Goal: Task Accomplishment & Management: Manage account settings

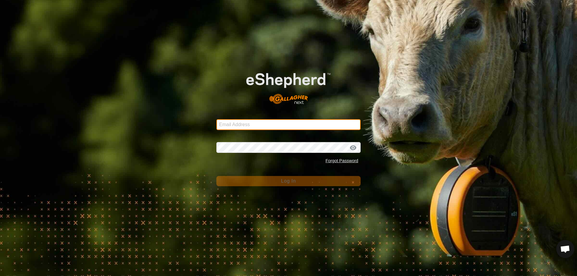
click at [279, 121] on input "Email Address" at bounding box center [288, 124] width 144 height 11
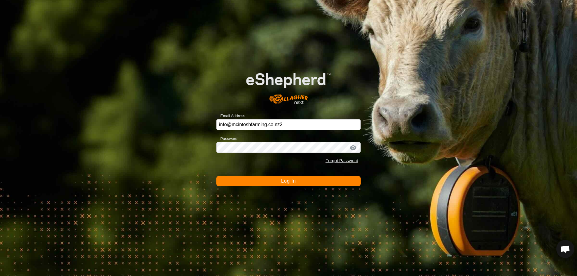
click at [268, 182] on button "Log In" at bounding box center [288, 181] width 144 height 10
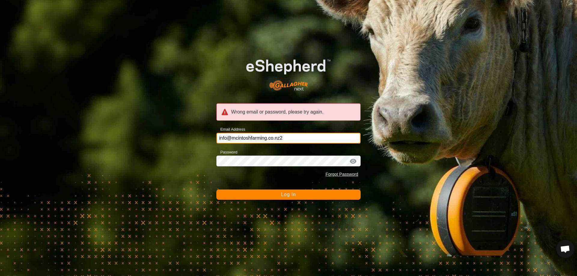
click at [285, 138] on input "info@mcintoshfarming.co.nz2" at bounding box center [288, 138] width 144 height 11
type input "[EMAIL_ADDRESS][DOMAIN_NAME]"
click at [279, 196] on button "Log In" at bounding box center [288, 195] width 144 height 10
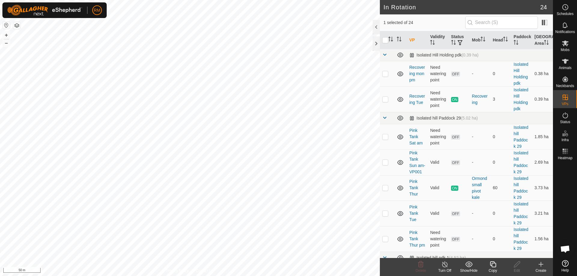
click at [493, 265] on icon at bounding box center [493, 264] width 8 height 7
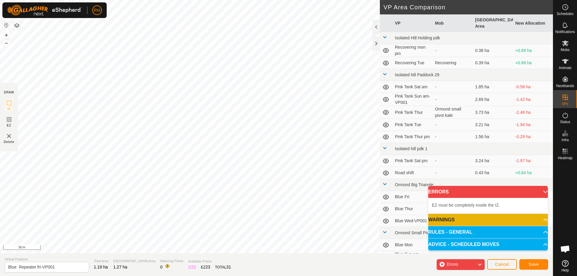
click at [10, 139] on img at bounding box center [8, 136] width 7 height 7
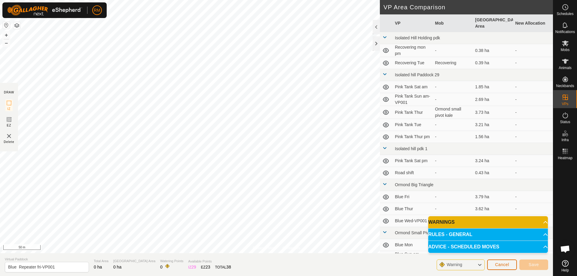
click at [504, 265] on span "Cancel" at bounding box center [502, 264] width 14 height 5
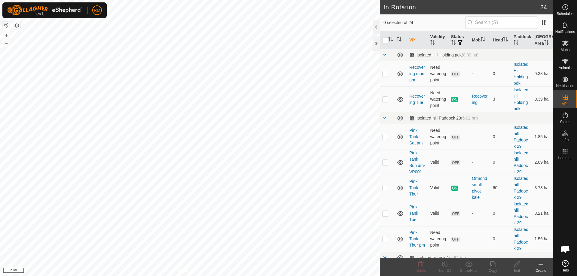
checkbox input "true"
click at [493, 263] on icon at bounding box center [493, 265] width 6 height 6
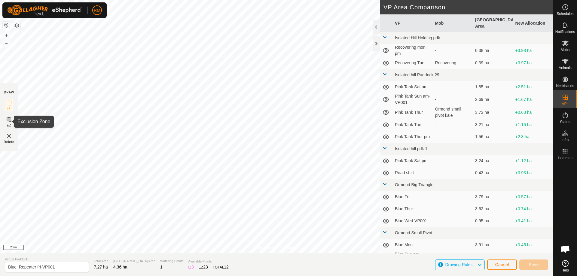
click at [9, 119] on icon at bounding box center [9, 120] width 4 height 4
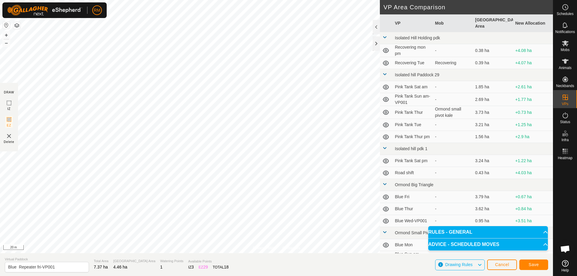
click at [8, 136] on img at bounding box center [8, 136] width 7 height 7
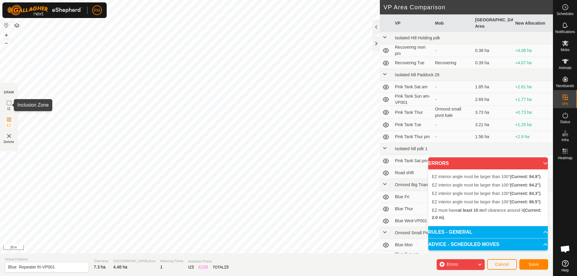
click at [10, 104] on icon at bounding box center [8, 102] width 7 height 7
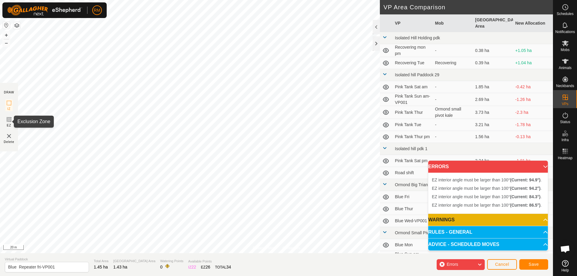
click at [8, 121] on icon at bounding box center [8, 119] width 7 height 7
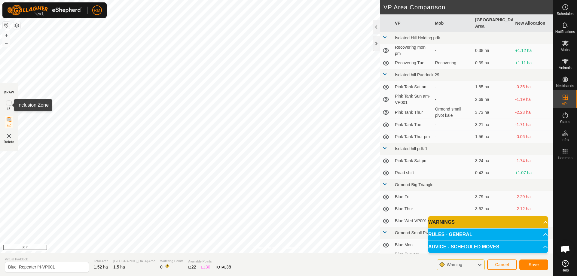
click at [9, 104] on icon at bounding box center [8, 102] width 7 height 7
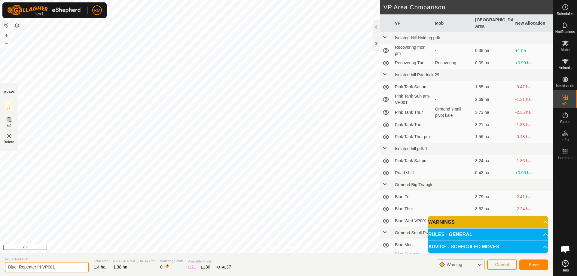
click at [59, 267] on input "Blue Repeater fri-VP001" at bounding box center [47, 267] width 84 height 11
type input "Blue Repeater Sat"
click at [537, 265] on span "Save" at bounding box center [534, 264] width 10 height 5
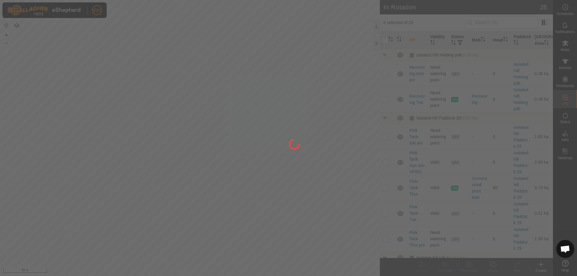
click at [183, 91] on div at bounding box center [288, 138] width 577 height 276
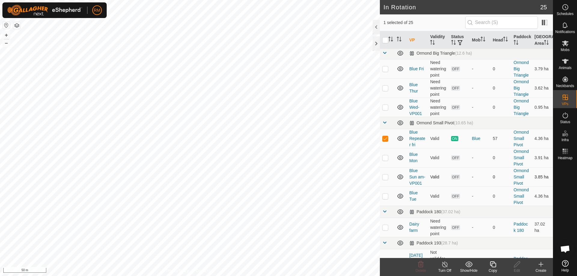
scroll to position [288, 0]
checkbox input "false"
checkbox input "true"
checkbox input "false"
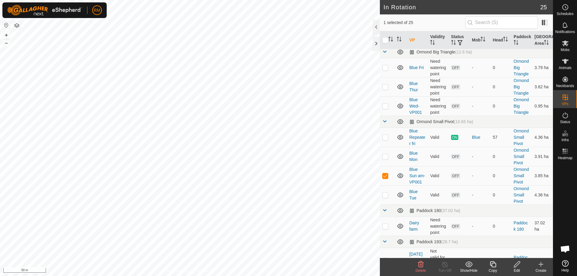
click at [420, 265] on icon at bounding box center [421, 265] width 6 height 6
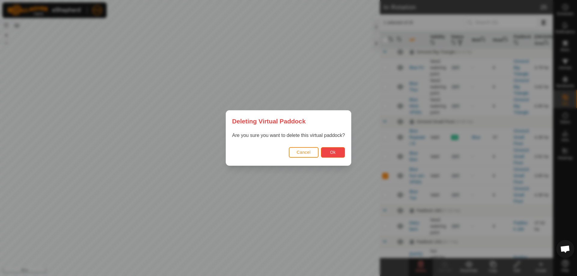
click at [331, 148] on button "Ok" at bounding box center [333, 152] width 24 height 11
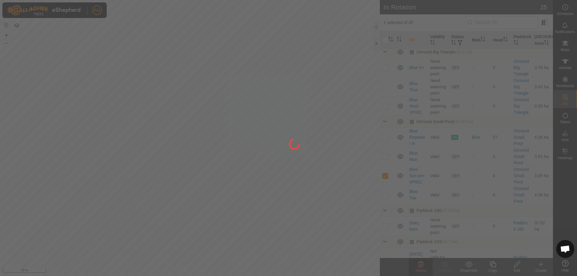
checkbox input "false"
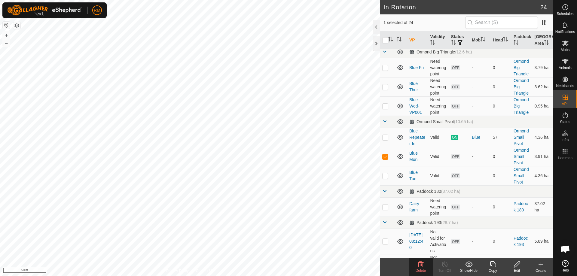
click at [423, 269] on span "Delete" at bounding box center [421, 271] width 11 height 4
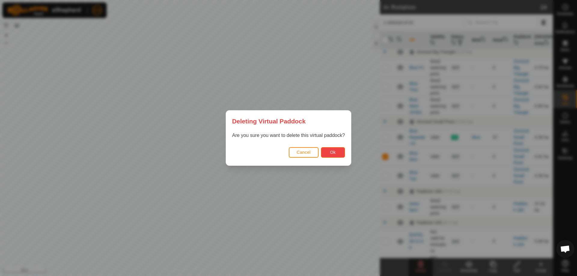
click at [338, 151] on button "Ok" at bounding box center [333, 152] width 24 height 11
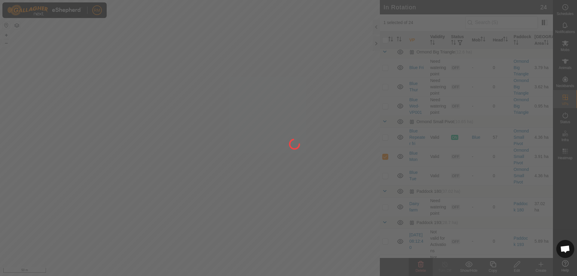
checkbox input "false"
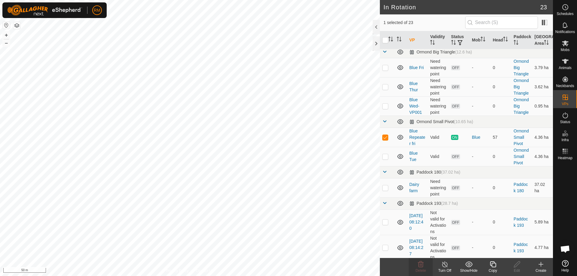
checkbox input "false"
checkbox input "true"
checkbox input "false"
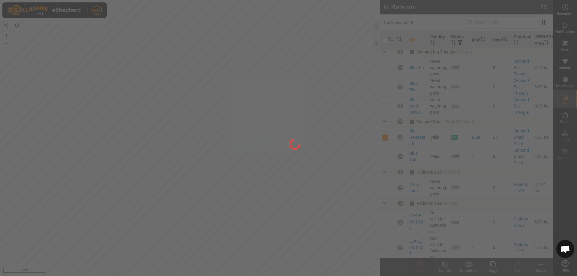
click at [164, 144] on div "RM Schedules Notifications Mobs Animals Neckbands VPs Status Infra Heatmap Help…" at bounding box center [288, 138] width 577 height 276
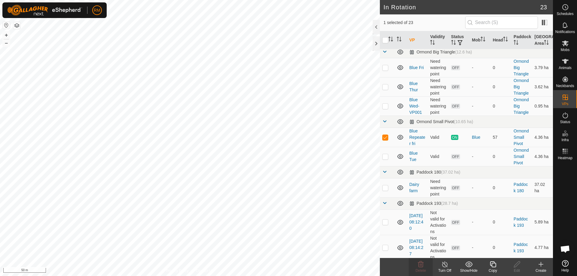
checkbox input "false"
click at [424, 268] on icon at bounding box center [420, 264] width 7 height 7
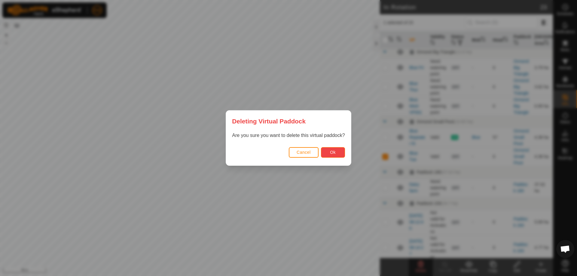
click at [334, 151] on span "Ok" at bounding box center [333, 152] width 6 height 5
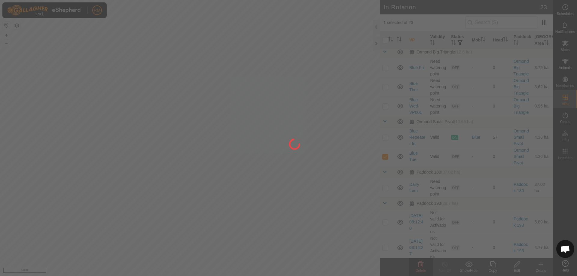
checkbox input "false"
click at [258, 142] on div at bounding box center [288, 138] width 577 height 276
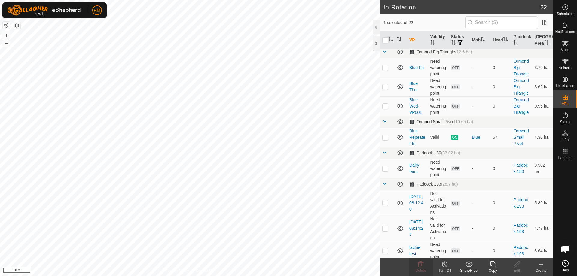
checkbox input "false"
checkbox input "true"
click at [491, 265] on icon at bounding box center [493, 264] width 8 height 7
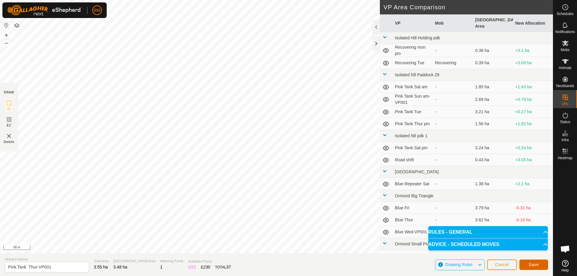
click at [540, 265] on button "Save" at bounding box center [533, 265] width 29 height 11
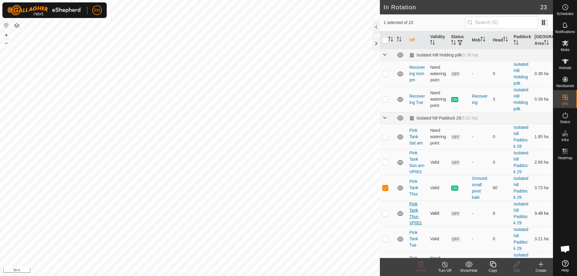
checkbox input "false"
checkbox input "true"
checkbox input "false"
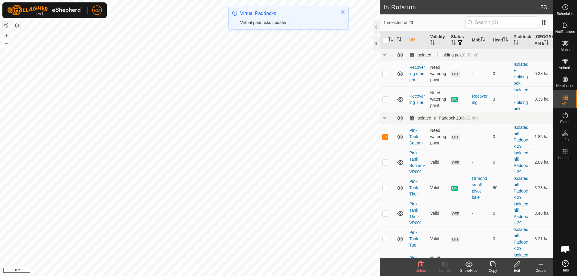
checkbox input "false"
checkbox input "true"
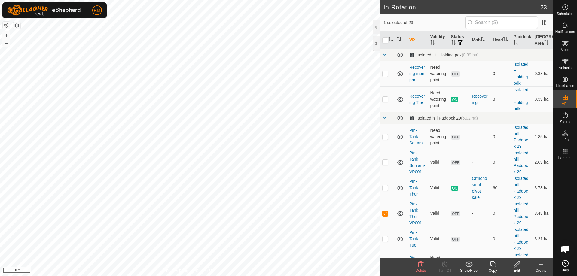
click at [516, 263] on icon at bounding box center [517, 264] width 8 height 7
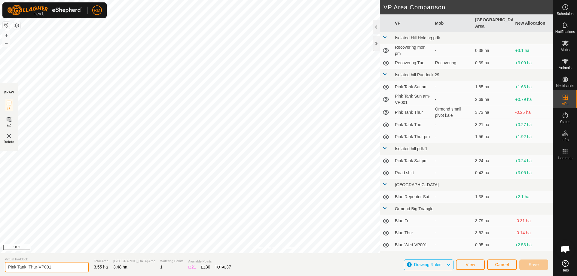
click at [56, 265] on input "Pink Tank Thur-VP001" at bounding box center [47, 267] width 84 height 11
type input "Pink Tank Sat"
click at [539, 265] on span "Save" at bounding box center [534, 264] width 10 height 5
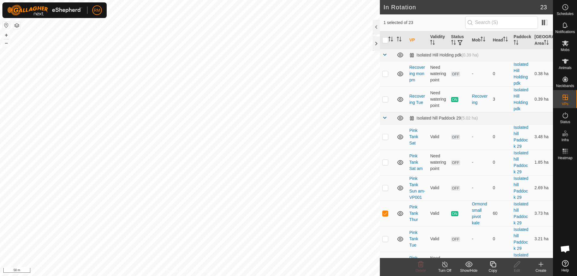
checkbox input "false"
checkbox input "true"
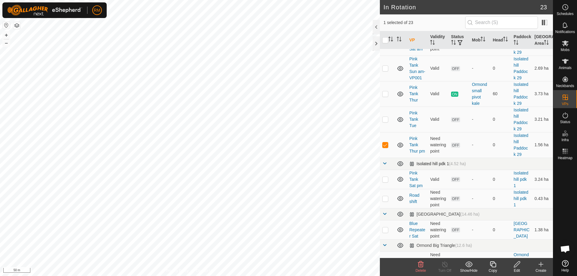
scroll to position [120, 0]
click at [386, 182] on p-checkbox at bounding box center [385, 179] width 6 height 5
checkbox input "true"
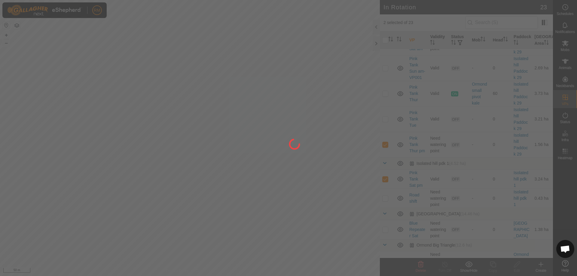
click at [386, 186] on div at bounding box center [288, 138] width 577 height 276
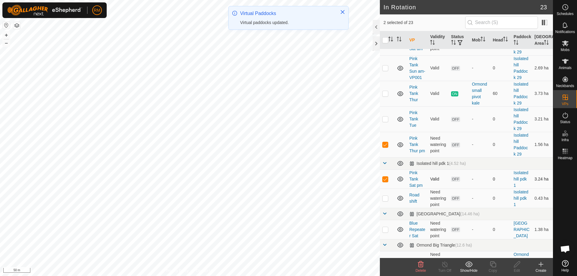
click at [385, 182] on p-checkbox at bounding box center [385, 179] width 6 height 5
checkbox input "false"
click at [386, 201] on p-checkbox at bounding box center [385, 198] width 6 height 5
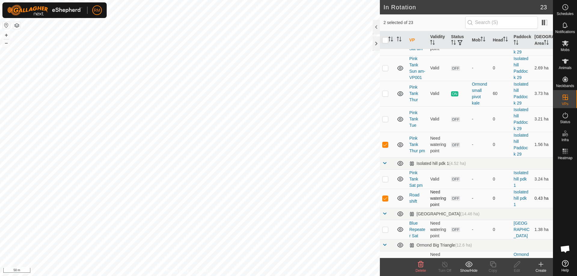
click at [386, 201] on p-checkbox at bounding box center [385, 198] width 6 height 5
checkbox input "false"
click at [385, 121] on p-checkbox at bounding box center [385, 119] width 6 height 5
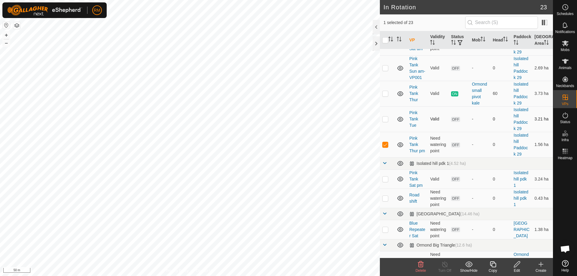
checkbox input "true"
click at [385, 96] on p-checkbox at bounding box center [385, 93] width 6 height 5
checkbox input "false"
click at [420, 265] on icon at bounding box center [421, 265] width 6 height 6
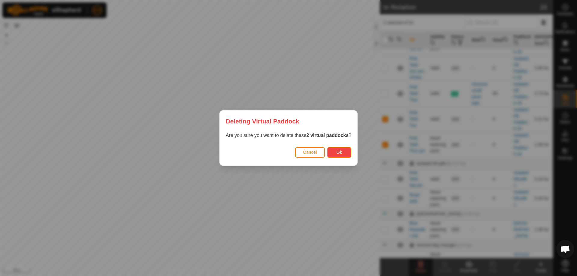
click at [342, 152] on span "Ok" at bounding box center [340, 152] width 6 height 5
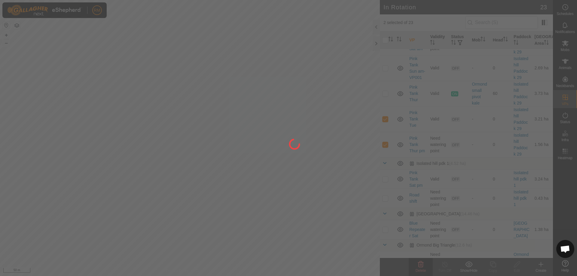
checkbox input "false"
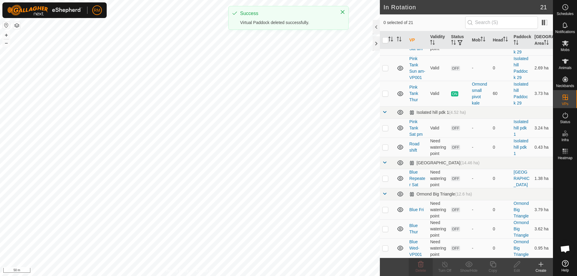
checkbox input "true"
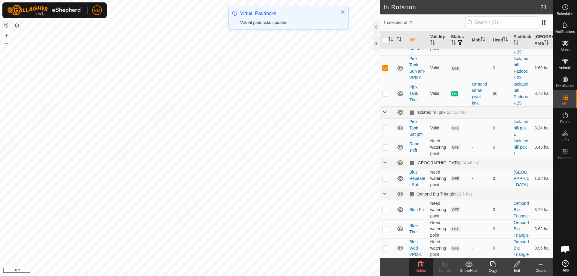
click at [420, 265] on icon at bounding box center [421, 265] width 6 height 6
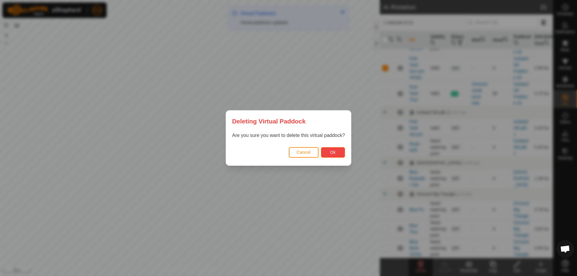
click at [328, 153] on button "Ok" at bounding box center [333, 152] width 24 height 11
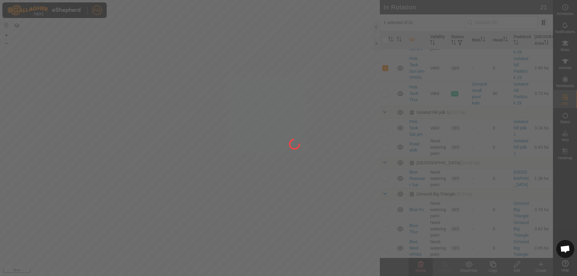
checkbox input "false"
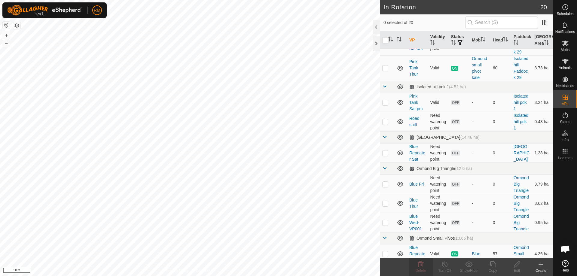
checkbox input "true"
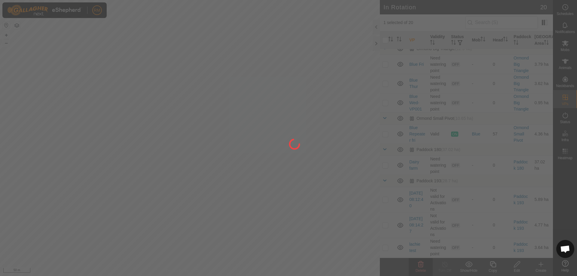
scroll to position [240, 0]
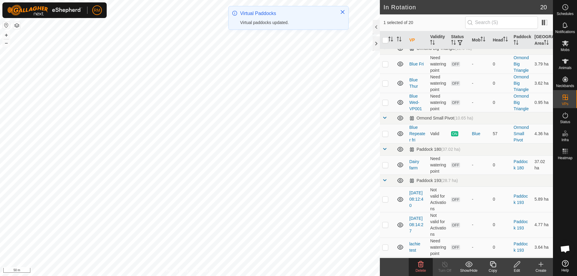
click at [420, 264] on icon at bounding box center [421, 265] width 6 height 6
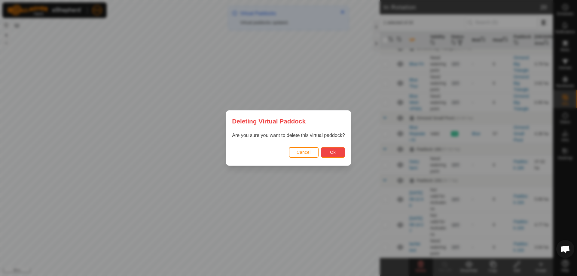
click at [338, 152] on button "Ok" at bounding box center [333, 152] width 24 height 11
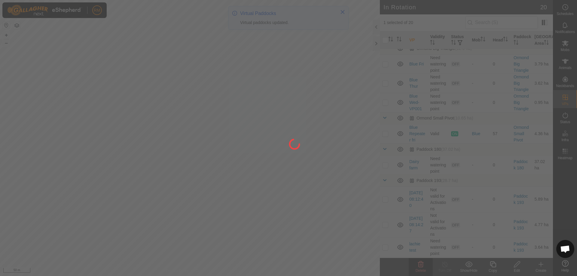
checkbox input "false"
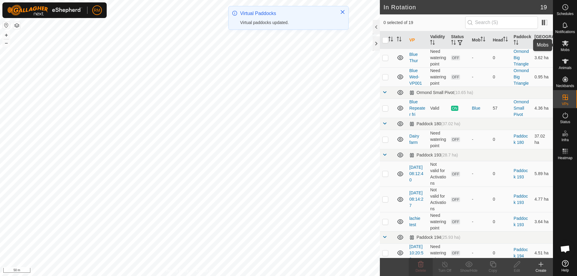
click at [564, 45] on icon at bounding box center [565, 43] width 7 height 7
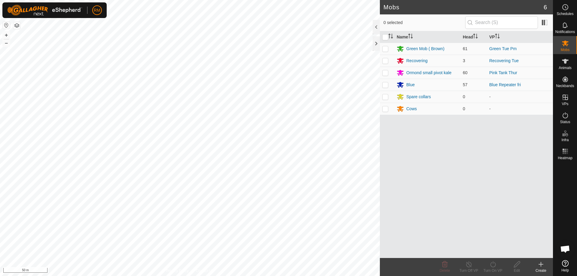
click at [134, 276] on html "RM Schedules Notifications Mobs Animals Neckbands VPs Status Infra Heatmap Help…" at bounding box center [288, 138] width 577 height 276
click at [147, 276] on html "RM Schedules Notifications Mobs Animals Neckbands VPs Status Infra Heatmap Help…" at bounding box center [288, 138] width 577 height 276
click at [385, 61] on div "Mobs 6 0 selected Name Head VP Green Mob ( Brown) 61 Green Tue Pm Recovering 3 …" at bounding box center [276, 138] width 553 height 276
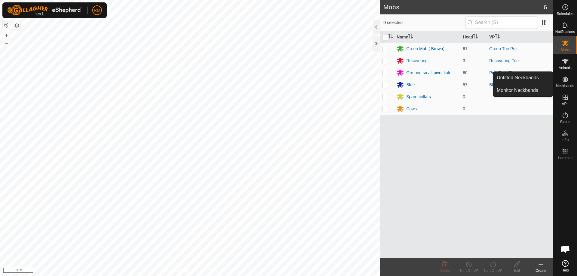
click at [565, 79] on icon at bounding box center [565, 79] width 5 height 5
click at [533, 77] on link "Unfitted Neckbands" at bounding box center [523, 78] width 60 height 12
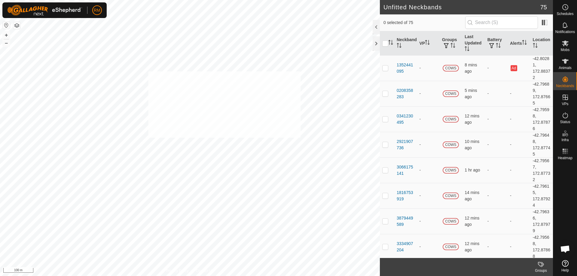
checkbox input "true"
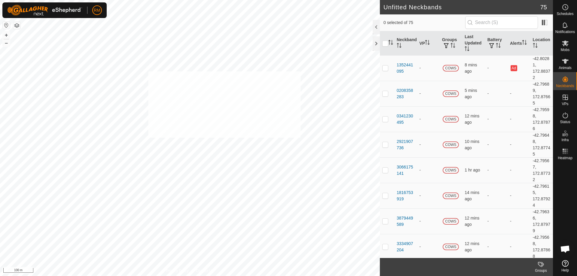
checkbox input "true"
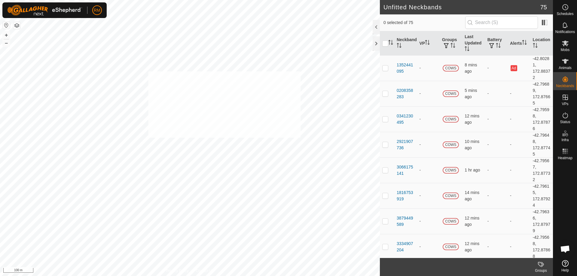
checkbox input "true"
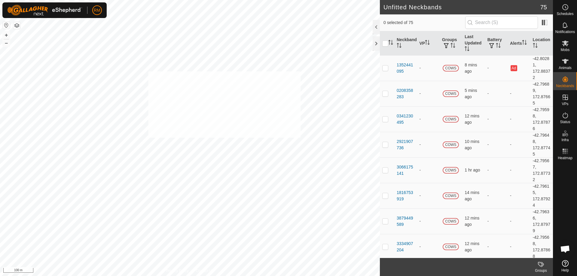
checkbox input "true"
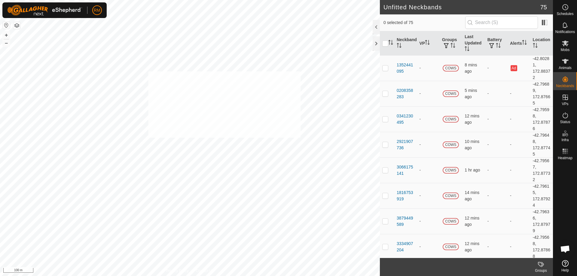
checkbox input "true"
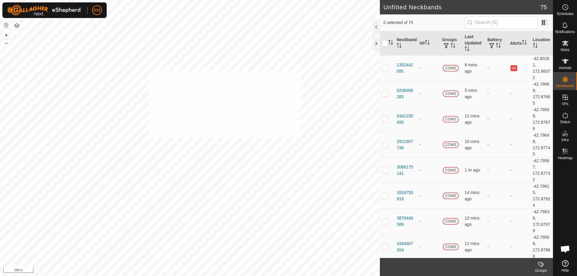
checkbox input "true"
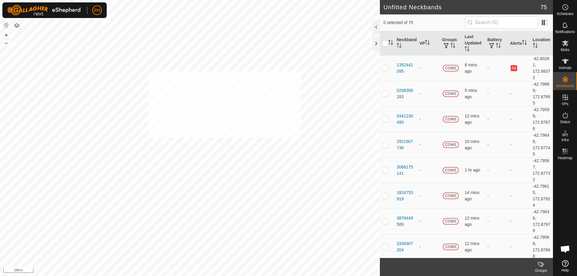
checkbox input "true"
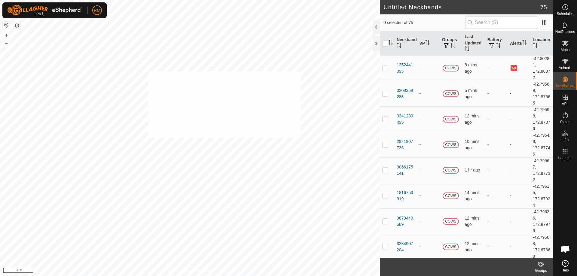
checkbox input "true"
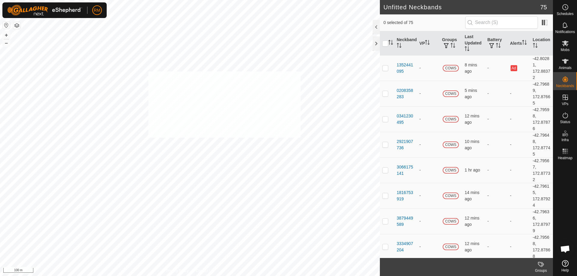
checkbox input "true"
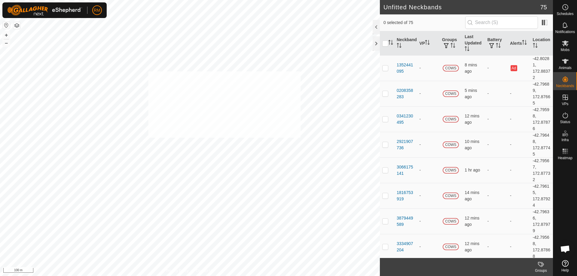
checkbox input "true"
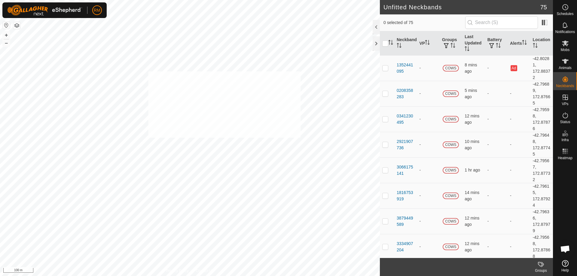
checkbox input "true"
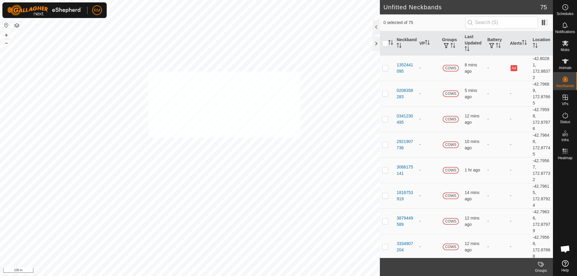
checkbox input "true"
click at [385, 68] on p-checkbox at bounding box center [385, 68] width 6 height 5
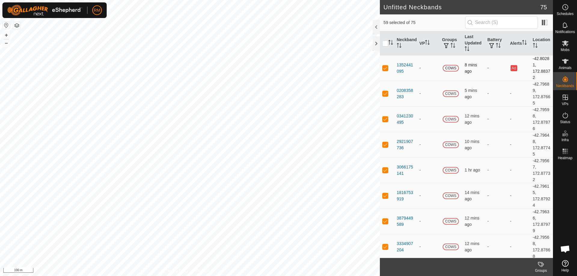
checkbox input "false"
click at [385, 44] on input "checkbox" at bounding box center [385, 44] width 6 height 6
checkbox input "true"
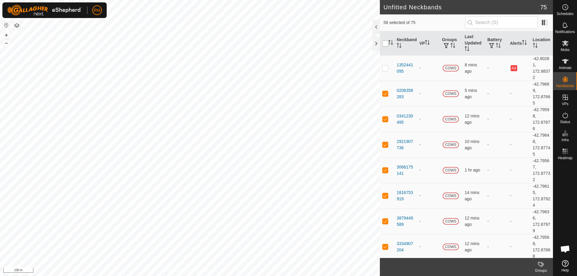
checkbox input "true"
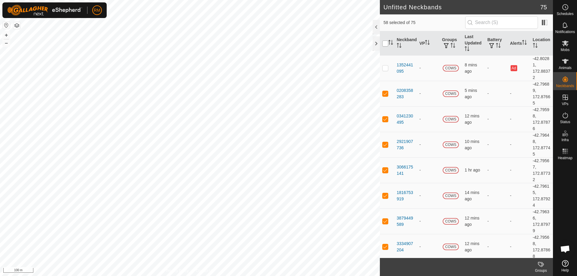
checkbox input "true"
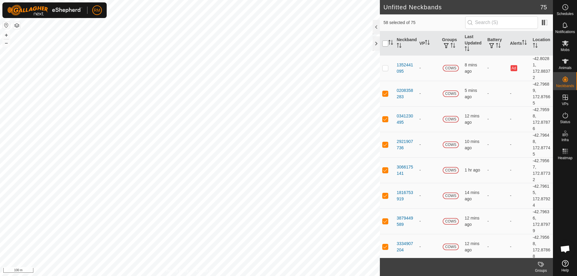
checkbox input "true"
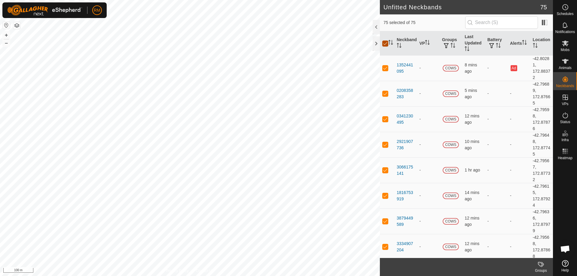
click at [385, 44] on input "checkbox" at bounding box center [385, 44] width 6 height 6
checkbox input "false"
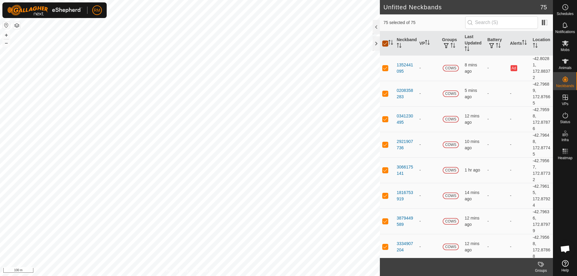
checkbox input "false"
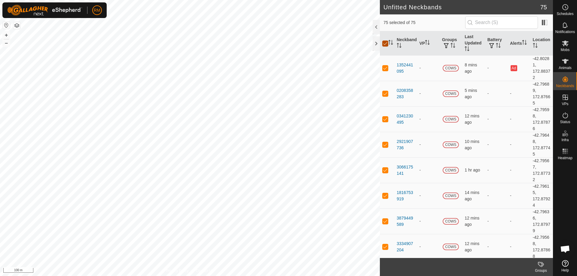
checkbox input "false"
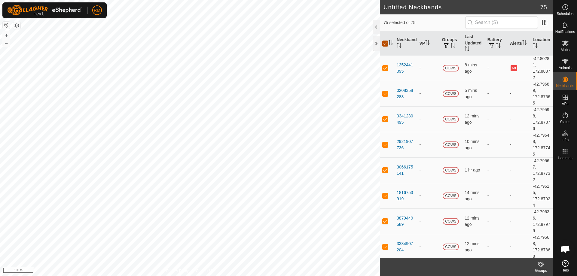
checkbox input "false"
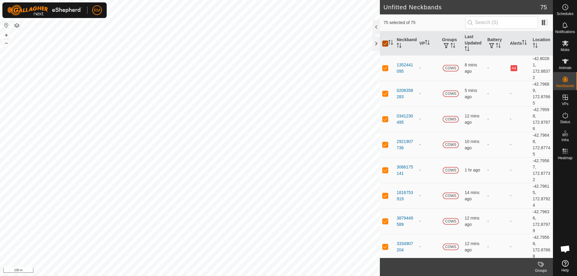
checkbox input "false"
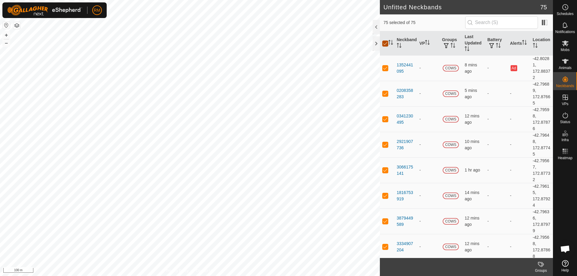
checkbox input "false"
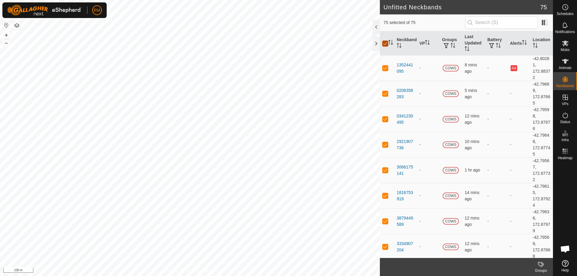
checkbox input "false"
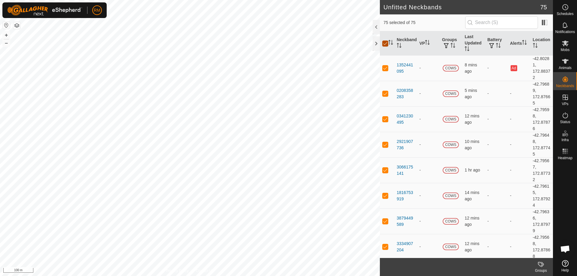
checkbox input "false"
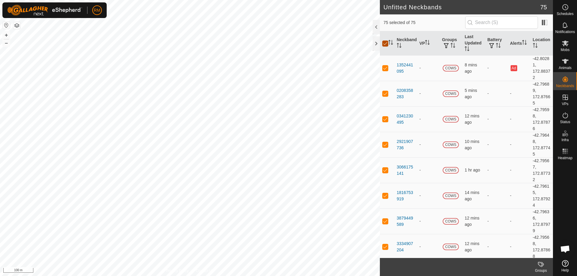
checkbox input "false"
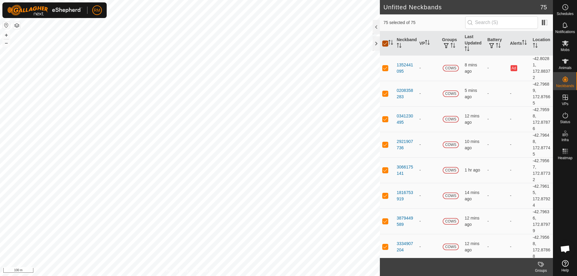
checkbox input "false"
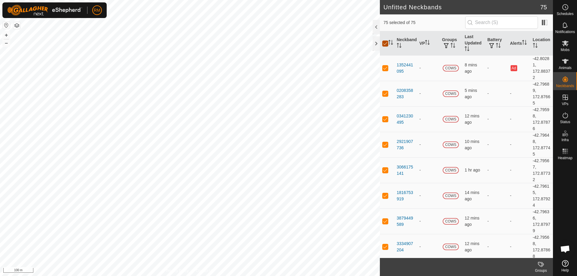
checkbox input "false"
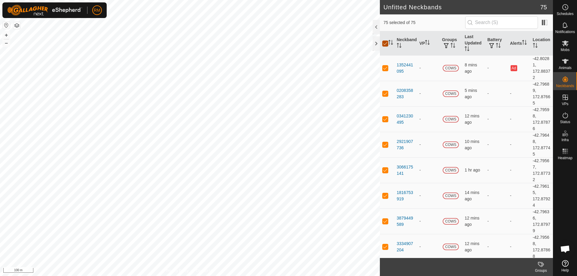
checkbox input "false"
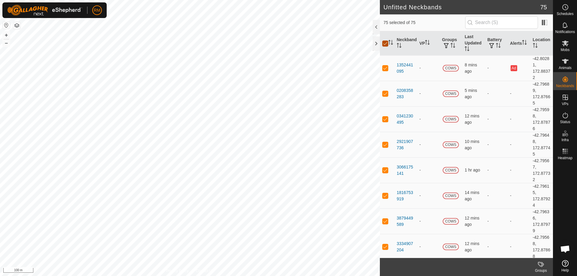
checkbox input "false"
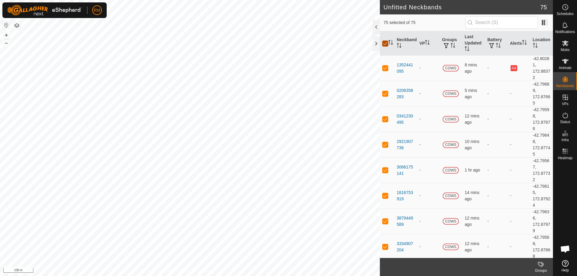
checkbox input "false"
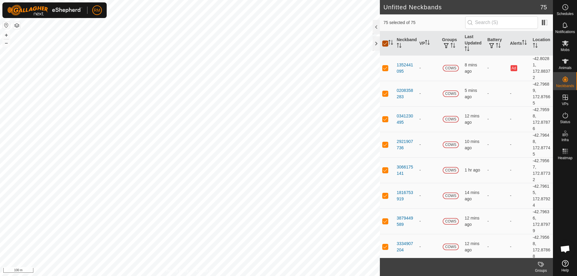
checkbox input "false"
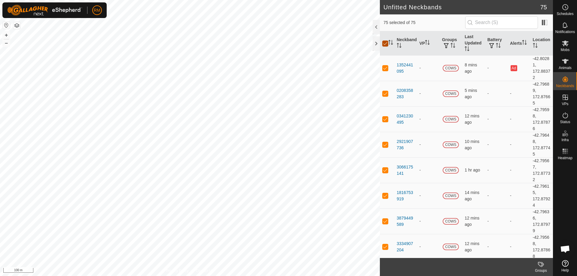
checkbox input "false"
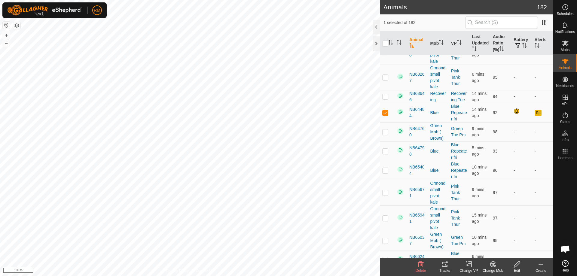
scroll to position [2169, 0]
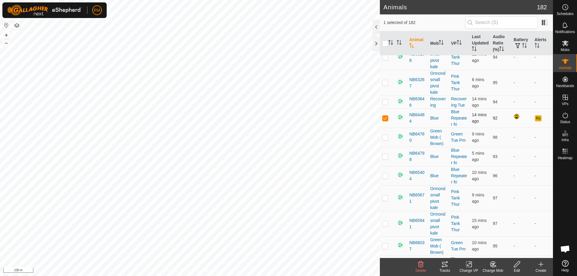
click at [384, 117] on p-checkbox at bounding box center [385, 118] width 6 height 5
checkbox input "true"
click at [519, 265] on icon at bounding box center [517, 264] width 8 height 7
click at [518, 265] on icon at bounding box center [517, 264] width 8 height 7
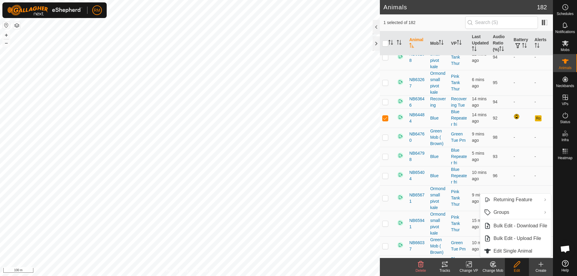
click at [443, 266] on icon at bounding box center [444, 264] width 7 height 7
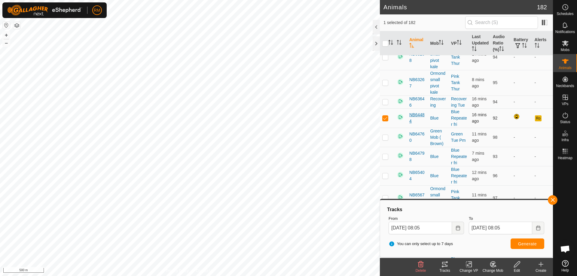
click at [415, 115] on span "NB64484" at bounding box center [417, 118] width 16 height 13
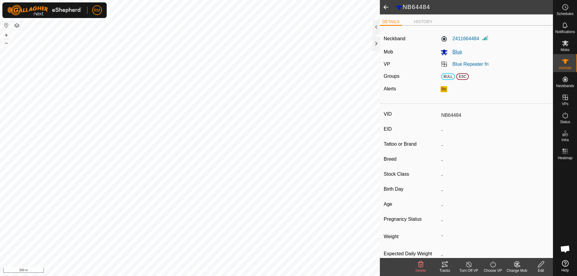
click at [442, 53] on icon at bounding box center [444, 53] width 7 height 6
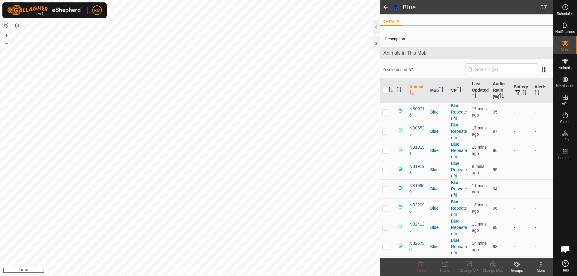
click at [454, 52] on span "Animals in This Mob" at bounding box center [467, 53] width 166 height 7
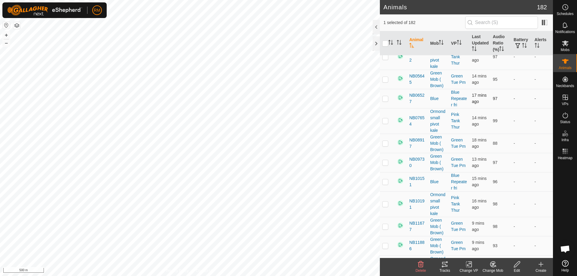
scroll to position [120, 0]
click at [494, 265] on icon at bounding box center [493, 264] width 4 height 3
click at [498, 250] on link "Remove from Mob" at bounding box center [511, 251] width 60 height 12
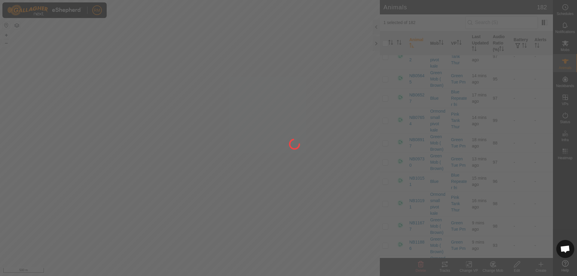
checkbox input "false"
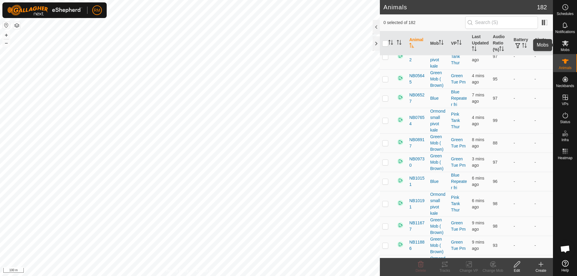
click at [565, 44] on icon at bounding box center [565, 44] width 7 height 6
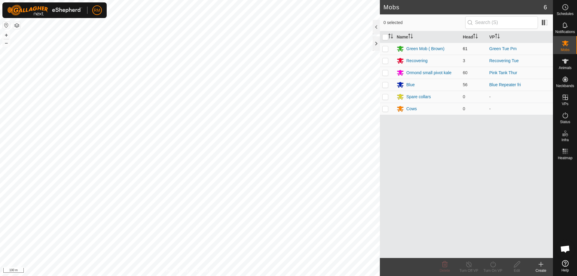
click at [384, 50] on p-checkbox at bounding box center [385, 48] width 6 height 5
checkbox input "true"
click at [384, 84] on p-checkbox at bounding box center [385, 84] width 6 height 5
checkbox input "true"
click at [384, 46] on p-checkbox at bounding box center [385, 48] width 6 height 5
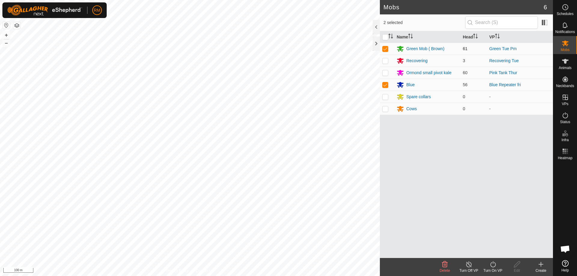
checkbox input "false"
click at [492, 265] on icon at bounding box center [493, 264] width 8 height 7
click at [494, 253] on link "Now" at bounding box center [511, 251] width 60 height 12
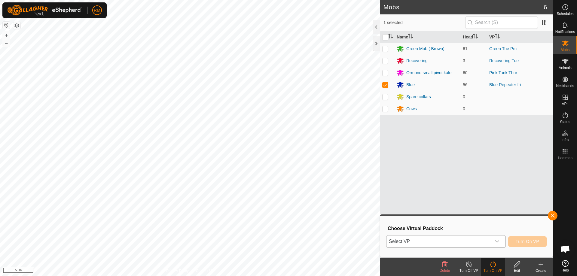
click at [496, 240] on icon "dropdown trigger" at bounding box center [497, 241] width 5 height 5
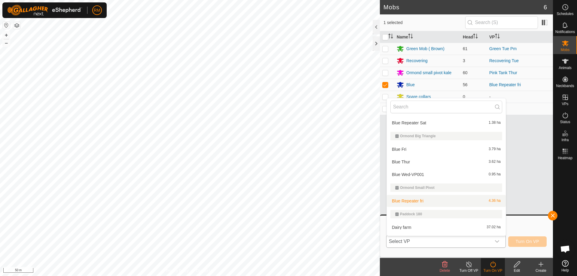
scroll to position [130, 0]
click at [405, 121] on li "Blue Repeater Sat 1.38 ha" at bounding box center [446, 123] width 119 height 12
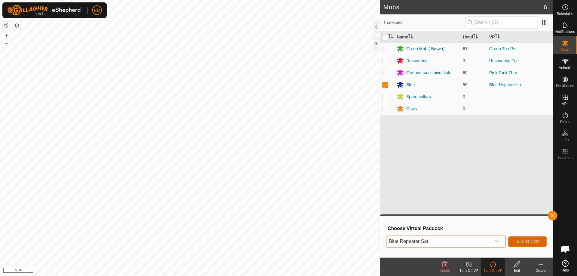
click at [530, 243] on span "Turn On VP" at bounding box center [527, 241] width 23 height 5
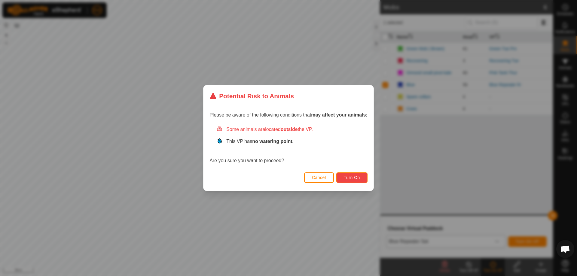
click at [347, 177] on span "Turn On" at bounding box center [352, 177] width 16 height 5
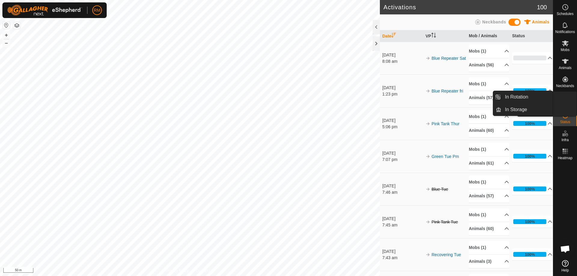
drag, startPoint x: 554, startPoint y: 101, endPoint x: 567, endPoint y: 99, distance: 13.4
click at [567, 99] on icon at bounding box center [565, 97] width 5 height 5
click at [518, 93] on link "In Rotation" at bounding box center [526, 97] width 51 height 12
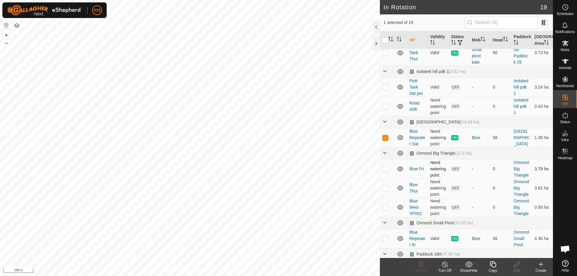
scroll to position [110, 0]
click at [385, 169] on p-checkbox at bounding box center [385, 168] width 6 height 5
checkbox input "true"
click at [387, 138] on p-checkbox at bounding box center [385, 137] width 6 height 5
checkbox input "false"
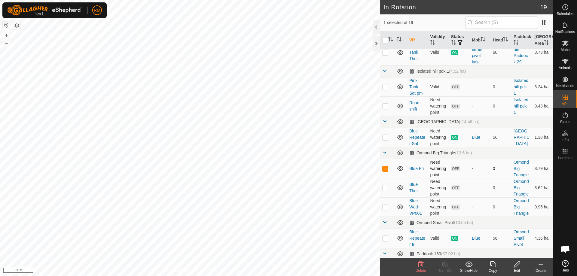
click at [384, 169] on p-checkbox at bounding box center [385, 168] width 6 height 5
click at [383, 168] on p-checkbox at bounding box center [385, 168] width 6 height 5
checkbox input "false"
click at [386, 188] on p-checkbox at bounding box center [385, 187] width 6 height 5
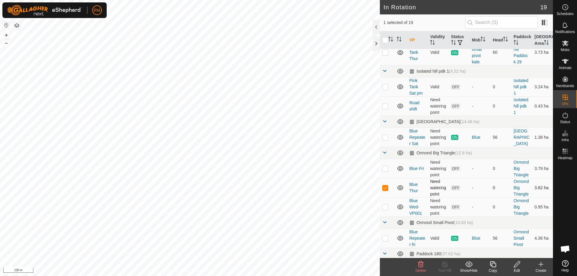
click at [386, 188] on p-checkbox at bounding box center [385, 187] width 6 height 5
checkbox input "false"
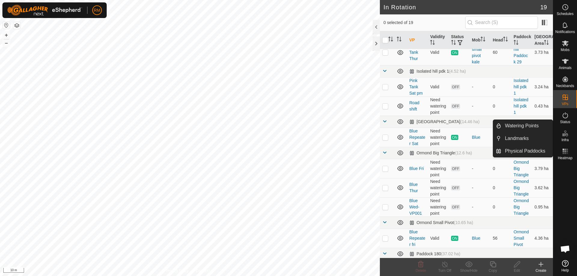
click at [565, 134] on icon at bounding box center [563, 134] width 3 height 3
click at [520, 124] on link "Watering Points" at bounding box center [526, 126] width 51 height 12
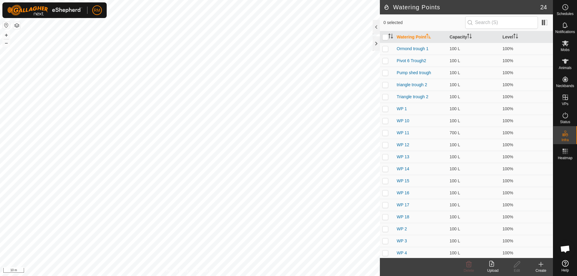
click at [542, 265] on icon at bounding box center [541, 265] width 4 height 0
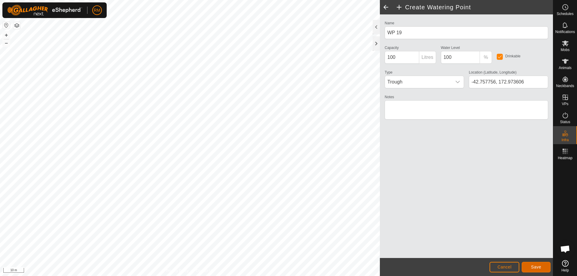
click at [540, 268] on span "Save" at bounding box center [536, 267] width 10 height 5
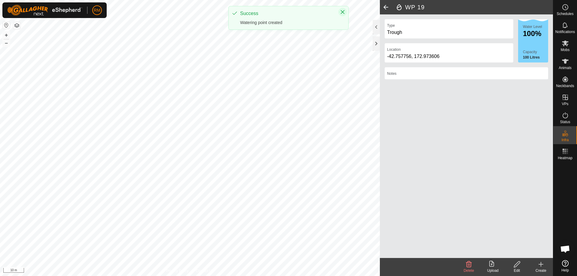
click at [341, 11] on icon "Close" at bounding box center [342, 12] width 5 height 5
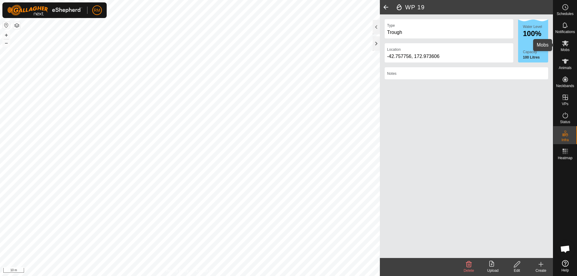
click at [567, 45] on icon at bounding box center [565, 44] width 7 height 6
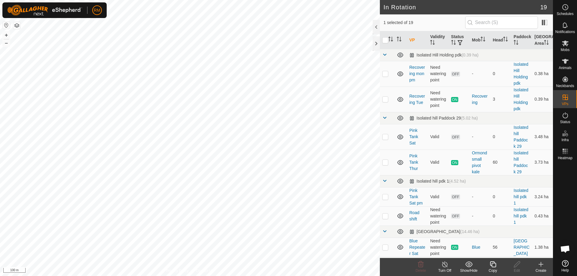
click at [494, 265] on icon at bounding box center [493, 264] width 8 height 7
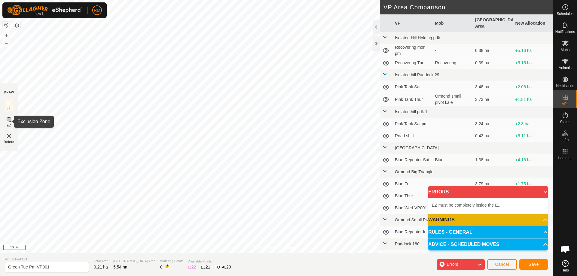
click at [8, 119] on icon at bounding box center [9, 120] width 4 height 4
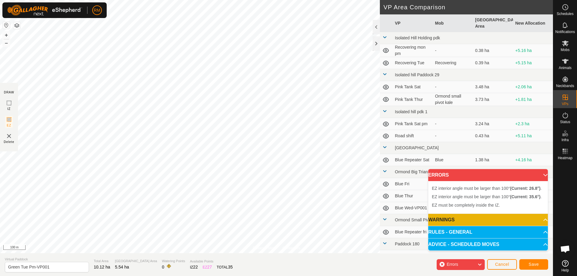
click at [8, 135] on img at bounding box center [8, 136] width 7 height 7
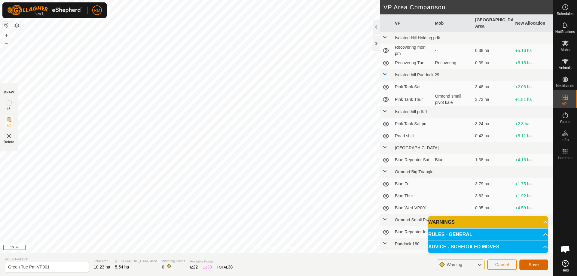
click at [532, 264] on span "Save" at bounding box center [534, 264] width 10 height 5
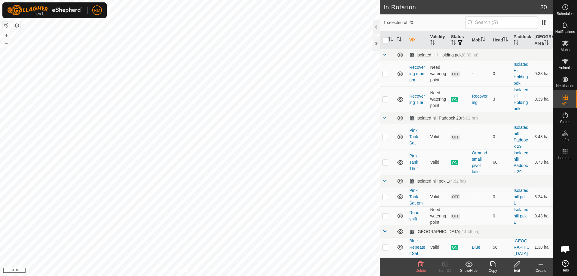
click at [516, 265] on icon at bounding box center [517, 264] width 8 height 7
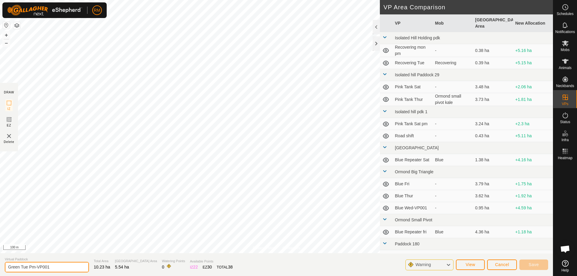
click at [56, 266] on input "Green Tue Pm-VP001" at bounding box center [47, 267] width 84 height 11
click at [534, 265] on span "Save" at bounding box center [534, 264] width 10 height 5
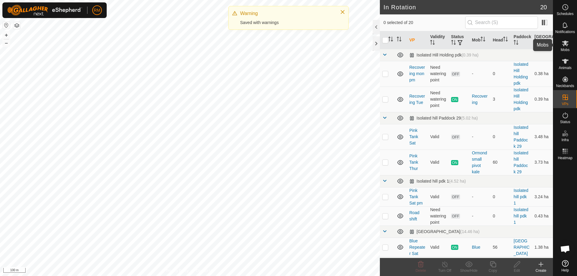
click at [564, 44] on icon at bounding box center [565, 44] width 7 height 6
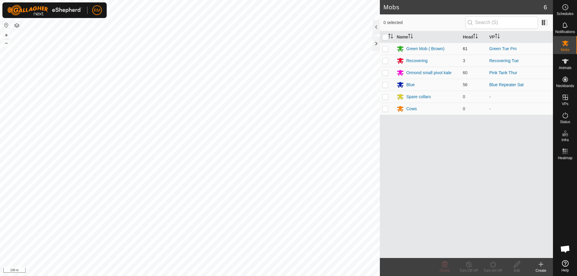
click at [384, 50] on p-checkbox at bounding box center [385, 48] width 6 height 5
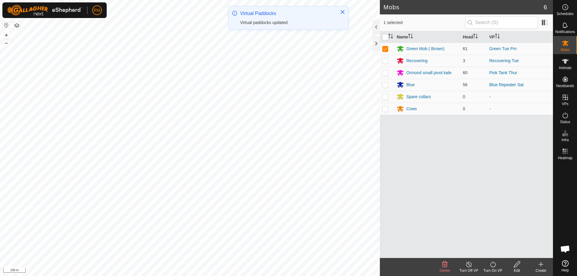
click at [490, 264] on icon at bounding box center [493, 264] width 8 height 7
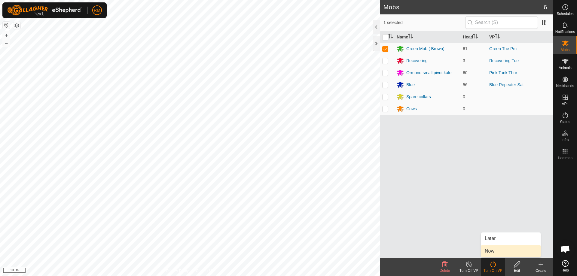
click at [490, 252] on link "Now" at bounding box center [511, 251] width 60 height 12
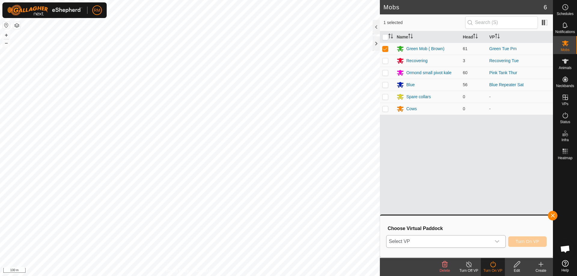
click at [498, 242] on icon "dropdown trigger" at bounding box center [497, 241] width 4 height 2
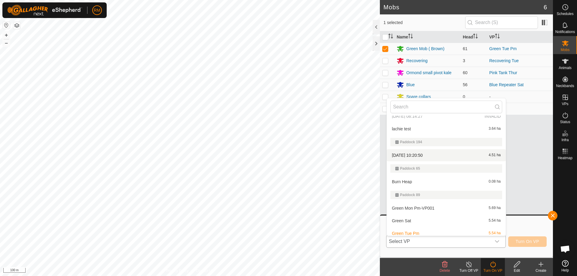
scroll to position [284, 0]
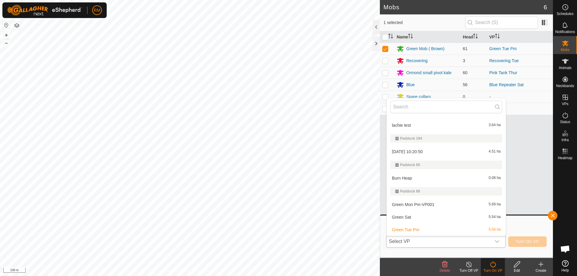
click at [411, 217] on li "Green Sat 5.54 ha" at bounding box center [446, 217] width 119 height 12
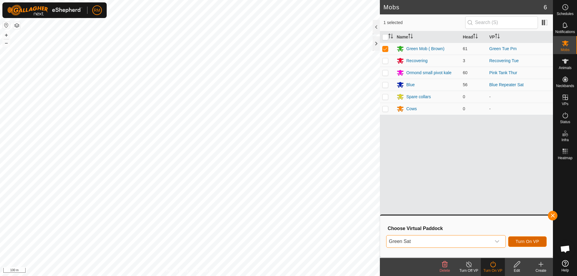
click at [529, 242] on span "Turn On VP" at bounding box center [527, 241] width 23 height 5
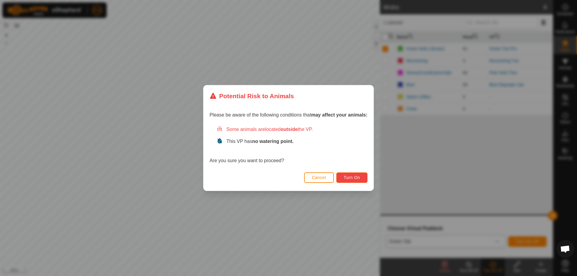
click at [360, 179] on span "Turn On" at bounding box center [352, 177] width 16 height 5
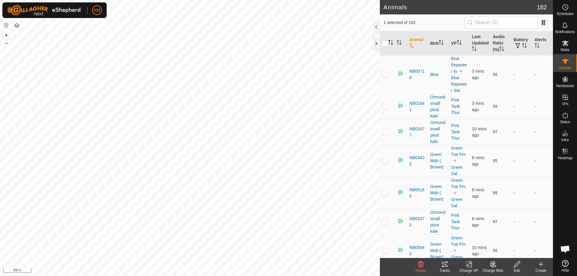
click at [391, 43] on icon "Activate to sort" at bounding box center [390, 42] width 5 height 5
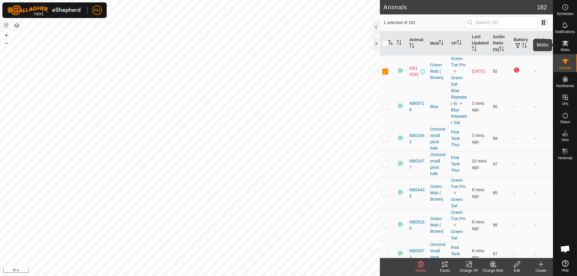
click at [564, 46] on icon at bounding box center [565, 43] width 7 height 7
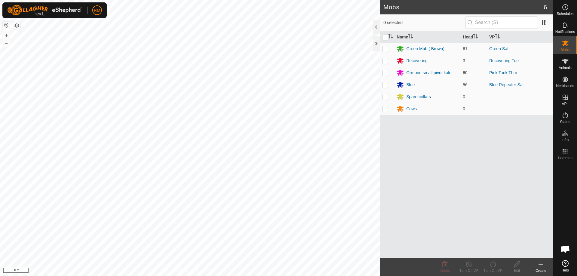
click at [384, 72] on p-checkbox at bounding box center [385, 72] width 6 height 5
click at [491, 266] on icon at bounding box center [492, 265] width 5 height 6
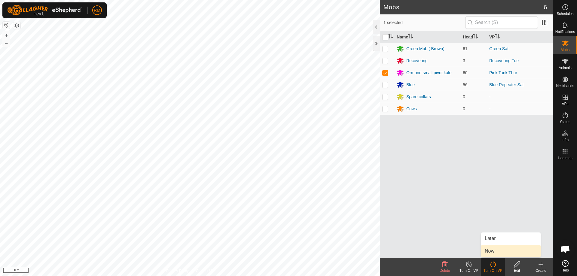
click at [495, 251] on link "Now" at bounding box center [511, 251] width 60 height 12
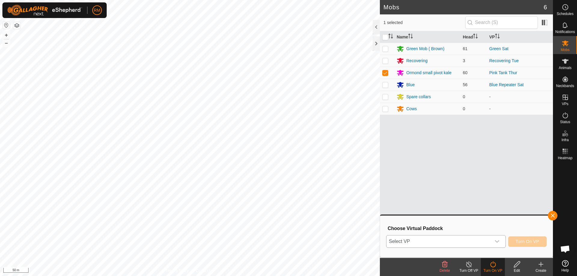
click at [496, 241] on icon "dropdown trigger" at bounding box center [497, 241] width 5 height 5
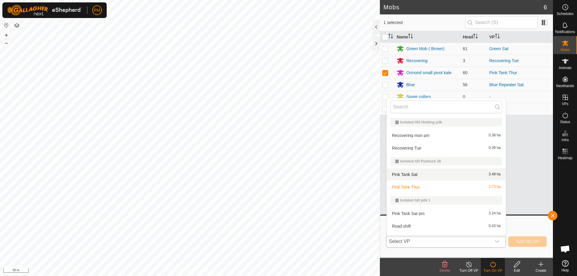
click at [426, 174] on li "Pink Tank Sat 3.48 ha" at bounding box center [446, 175] width 119 height 12
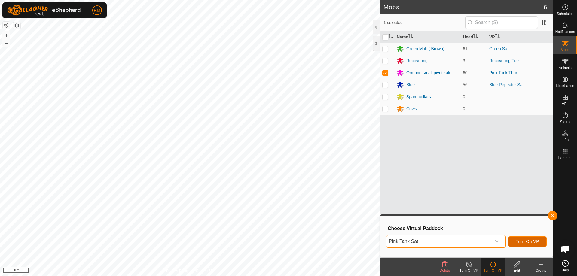
click at [523, 240] on span "Turn On VP" at bounding box center [527, 241] width 23 height 5
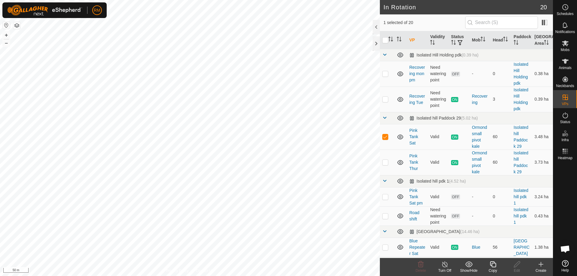
click at [494, 265] on icon at bounding box center [493, 264] width 8 height 7
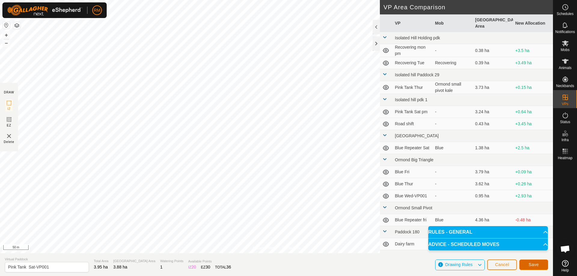
click at [533, 265] on span "Save" at bounding box center [534, 264] width 10 height 5
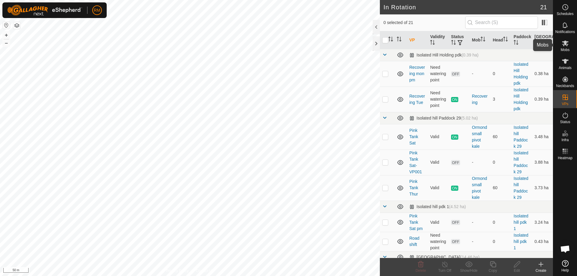
click at [567, 43] on icon at bounding box center [565, 43] width 7 height 7
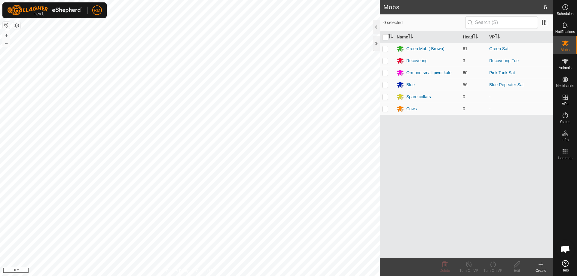
click at [386, 73] on p-checkbox at bounding box center [385, 72] width 6 height 5
click at [494, 266] on icon at bounding box center [493, 264] width 8 height 7
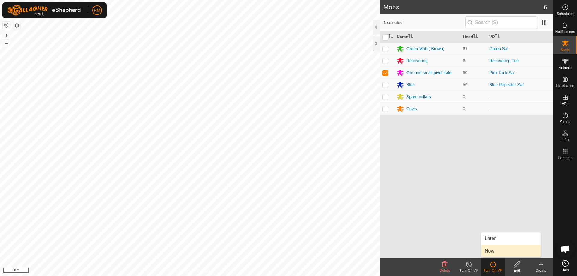
click at [488, 251] on link "Now" at bounding box center [511, 251] width 60 height 12
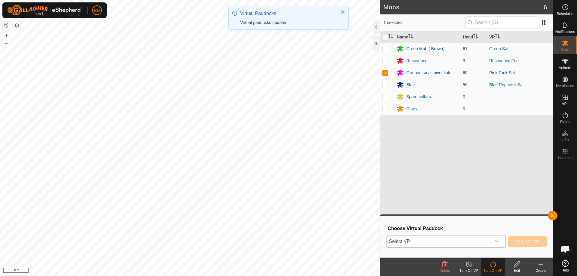
click at [497, 241] on icon "dropdown trigger" at bounding box center [497, 241] width 5 height 5
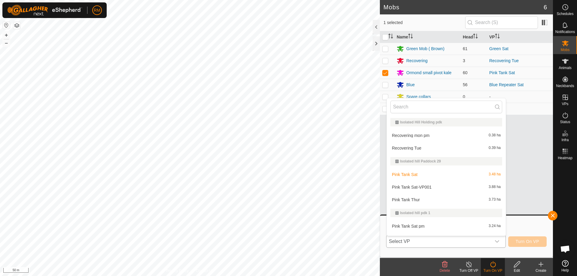
click at [426, 188] on li "Pink Tank Sat-VP001 3.88 ha" at bounding box center [446, 187] width 119 height 12
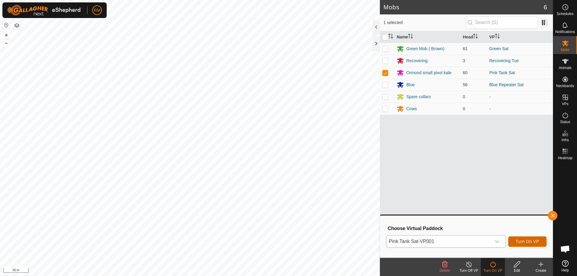
click at [515, 241] on button "Turn On VP" at bounding box center [527, 242] width 38 height 11
